Goal: Task Accomplishment & Management: Manage account settings

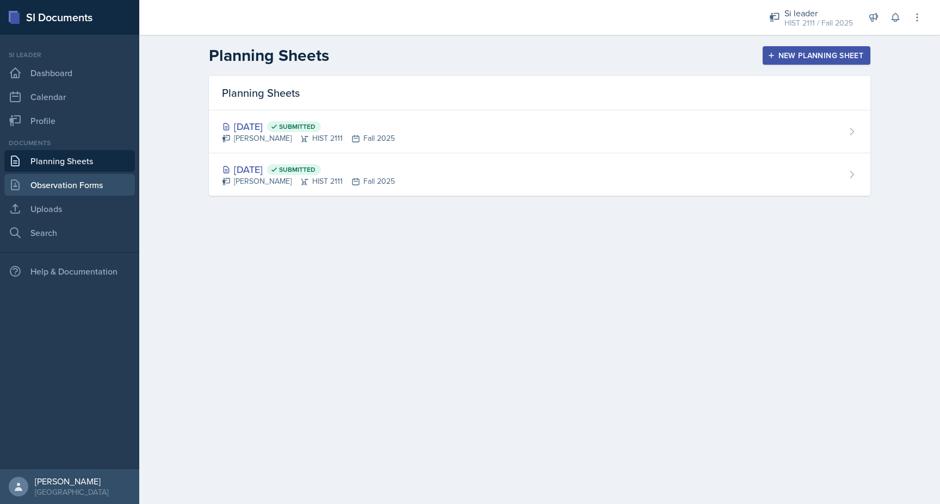
click at [44, 192] on link "Observation Forms" at bounding box center [69, 185] width 131 height 22
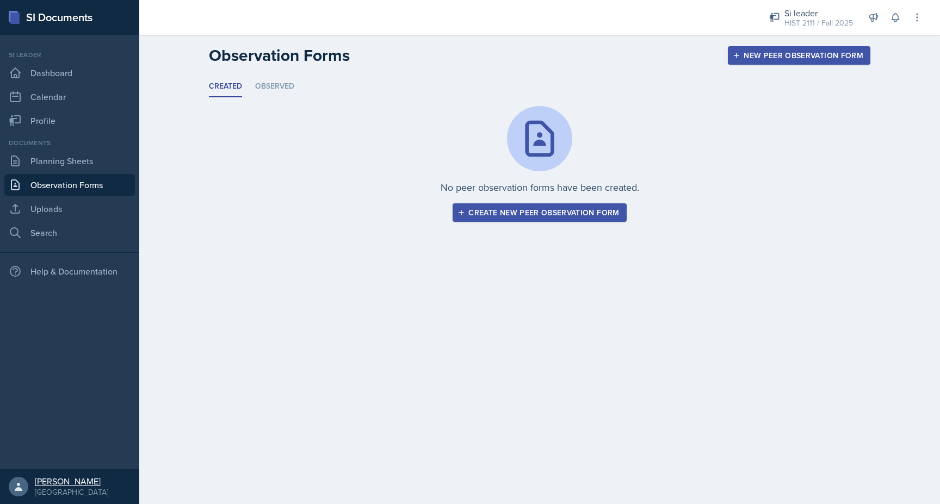
click at [20, 491] on icon at bounding box center [18, 486] width 11 height 11
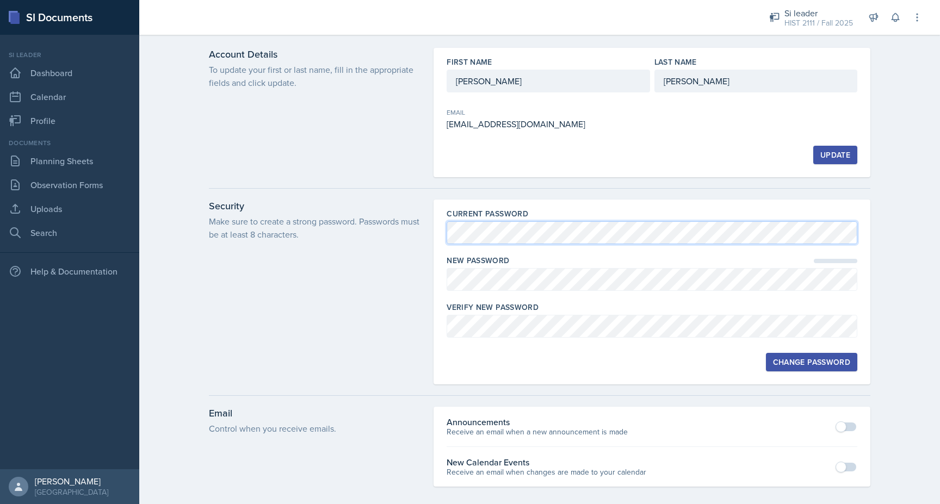
click at [428, 238] on div "Security Make sure to create a strong password. Passwords must be at least 8 ch…" at bounding box center [539, 292] width 661 height 185
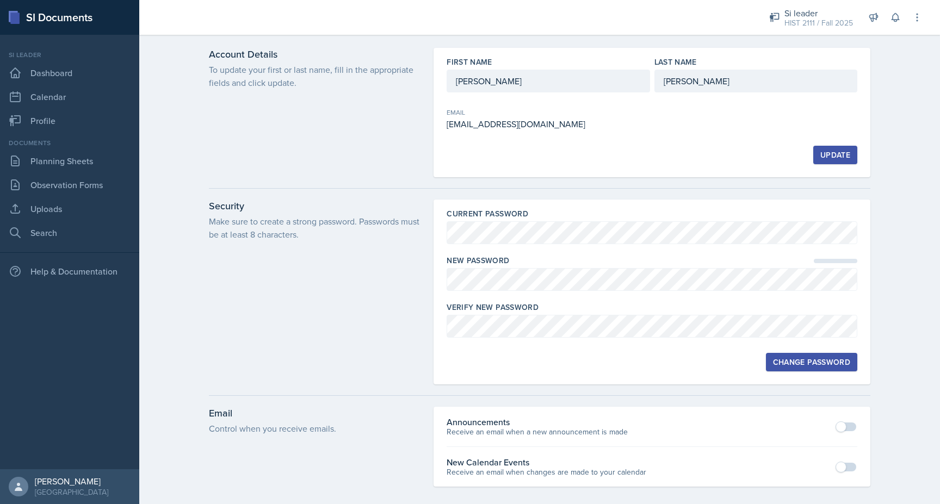
click at [566, 261] on div "New Password" at bounding box center [652, 260] width 411 height 11
click at [52, 487] on div "[GEOGRAPHIC_DATA]" at bounding box center [71, 492] width 73 height 11
click at [59, 479] on div "[PERSON_NAME]" at bounding box center [71, 481] width 73 height 11
click at [20, 492] on icon at bounding box center [18, 486] width 11 height 11
click at [919, 21] on icon at bounding box center [917, 17] width 11 height 11
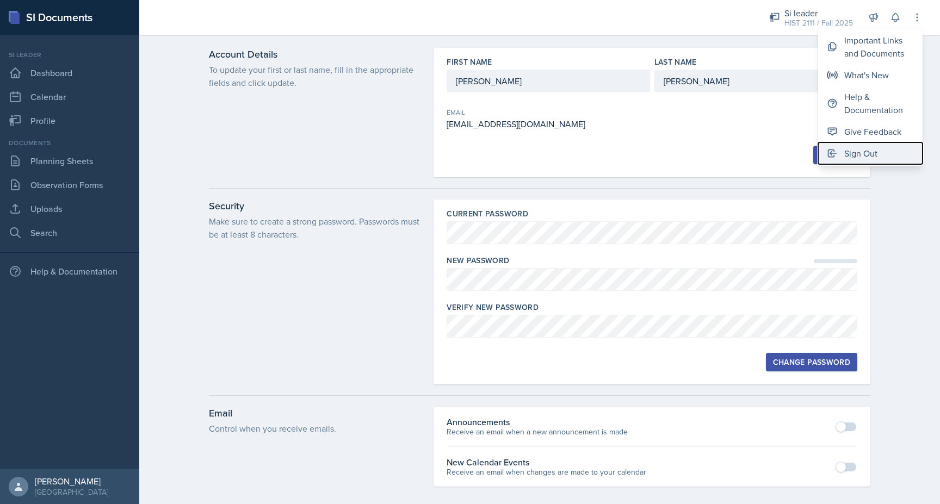
click at [847, 148] on div "Sign Out" at bounding box center [860, 153] width 33 height 13
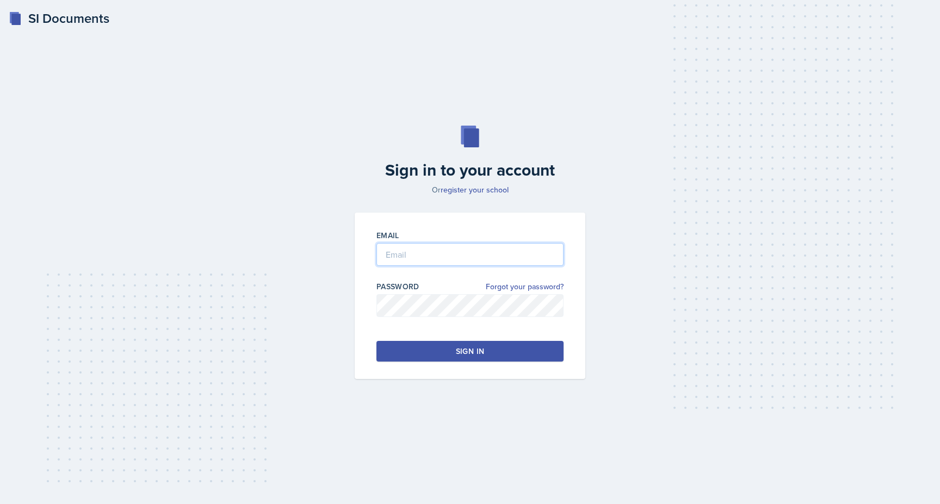
type input "[EMAIL_ADDRESS][DOMAIN_NAME]"
click at [345, 283] on div "Sign in to your account Or register your school Email [EMAIL_ADDRESS][DOMAIN_NA…" at bounding box center [469, 252] width 905 height 323
click at [394, 349] on button "Sign in" at bounding box center [469, 351] width 187 height 21
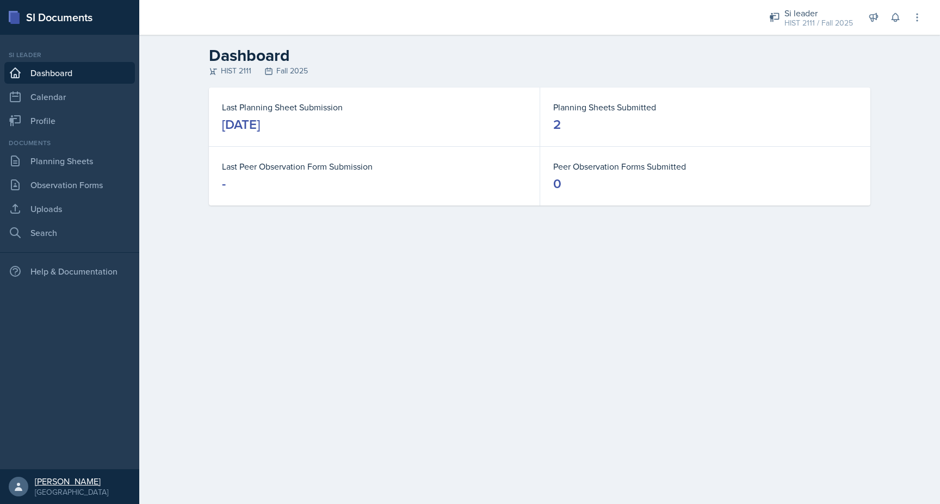
click at [39, 482] on div "[PERSON_NAME]" at bounding box center [71, 481] width 73 height 11
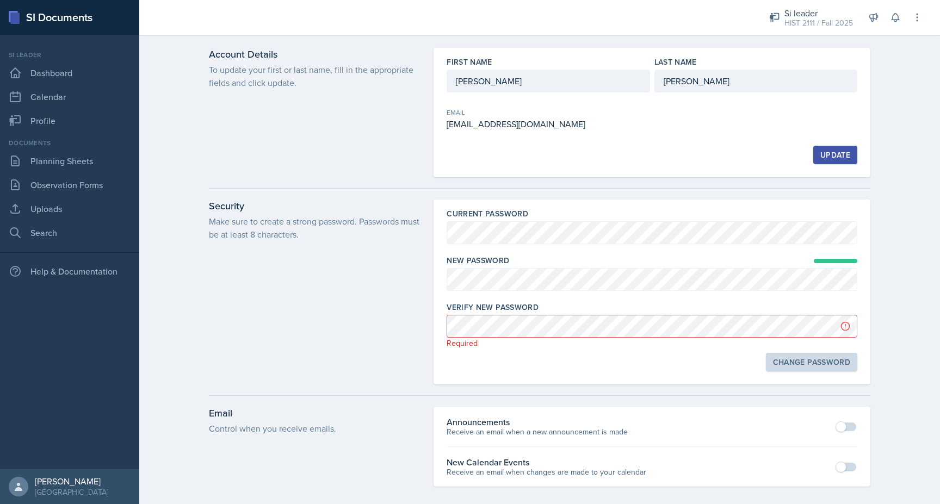
click at [637, 339] on p "Required" at bounding box center [652, 343] width 411 height 11
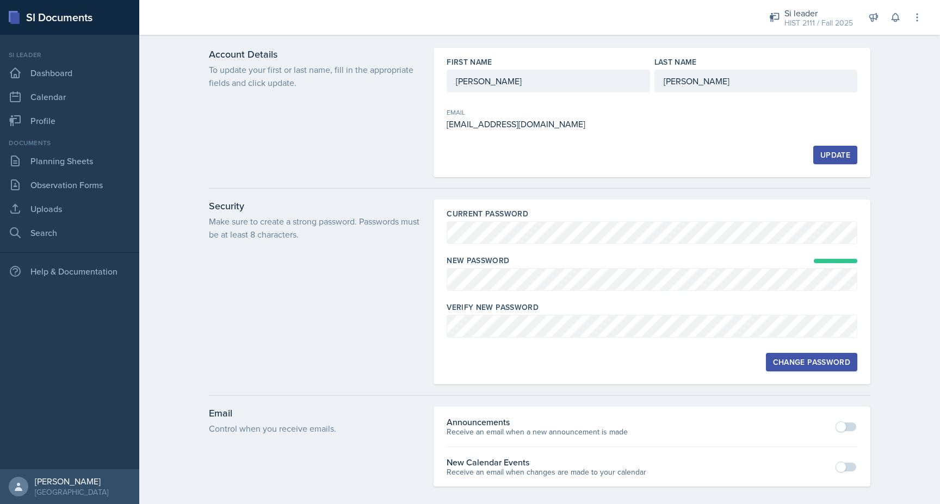
click at [771, 354] on button "Change Password" at bounding box center [811, 362] width 91 height 18
